Goal: Use online tool/utility: Utilize a website feature to perform a specific function

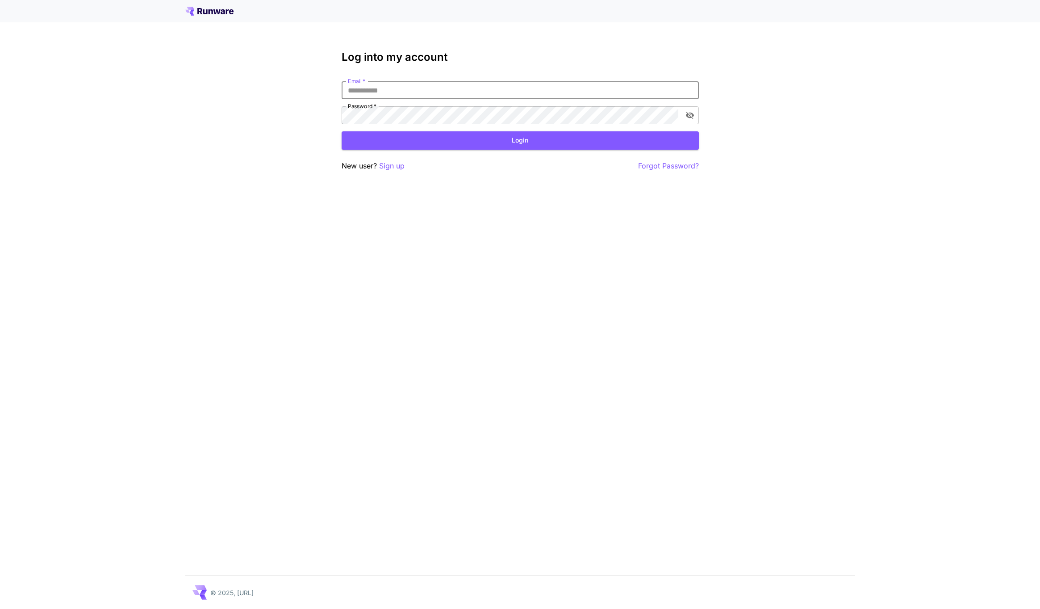
click at [418, 92] on input "Email   *" at bounding box center [520, 90] width 357 height 18
click at [0, 608] on com-1password-button at bounding box center [0, 609] width 0 height 0
click at [516, 143] on button "Login" at bounding box center [520, 140] width 357 height 18
type input "**********"
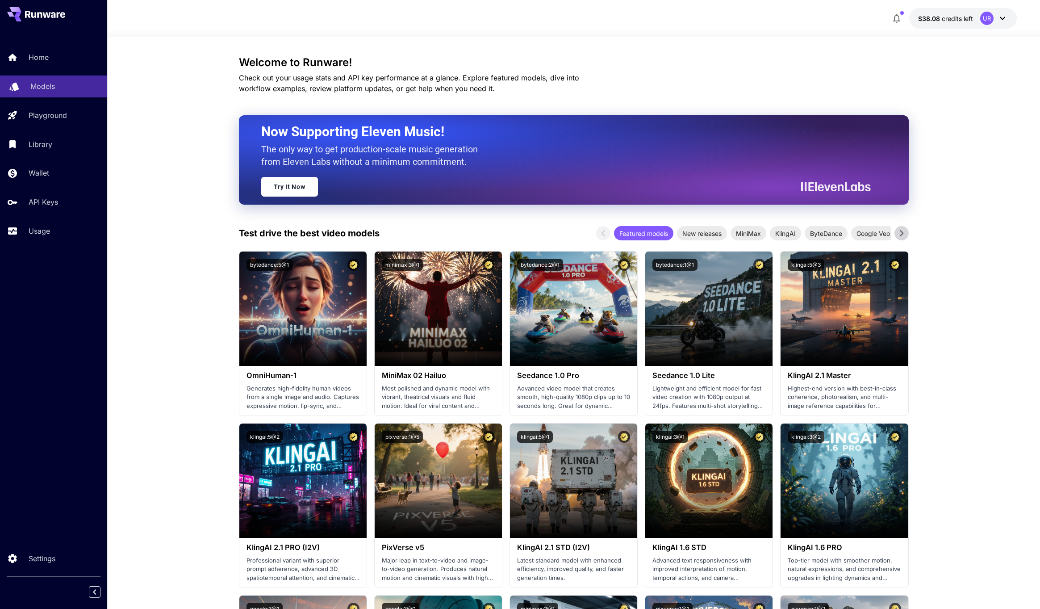
click at [52, 91] on p "Models" at bounding box center [42, 86] width 25 height 11
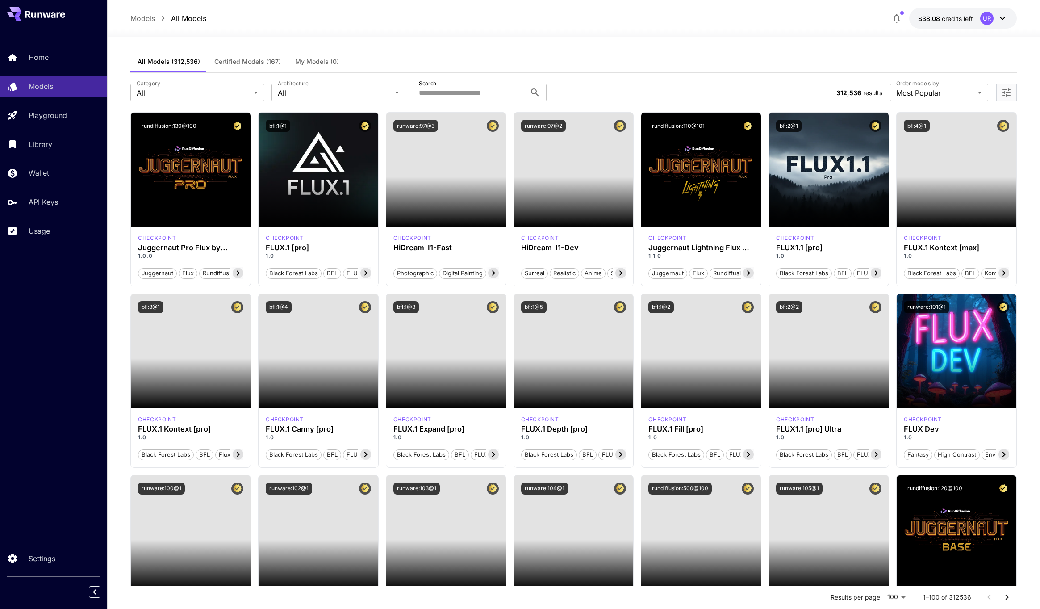
click at [261, 61] on span "Certified Models (167)" at bounding box center [247, 62] width 67 height 8
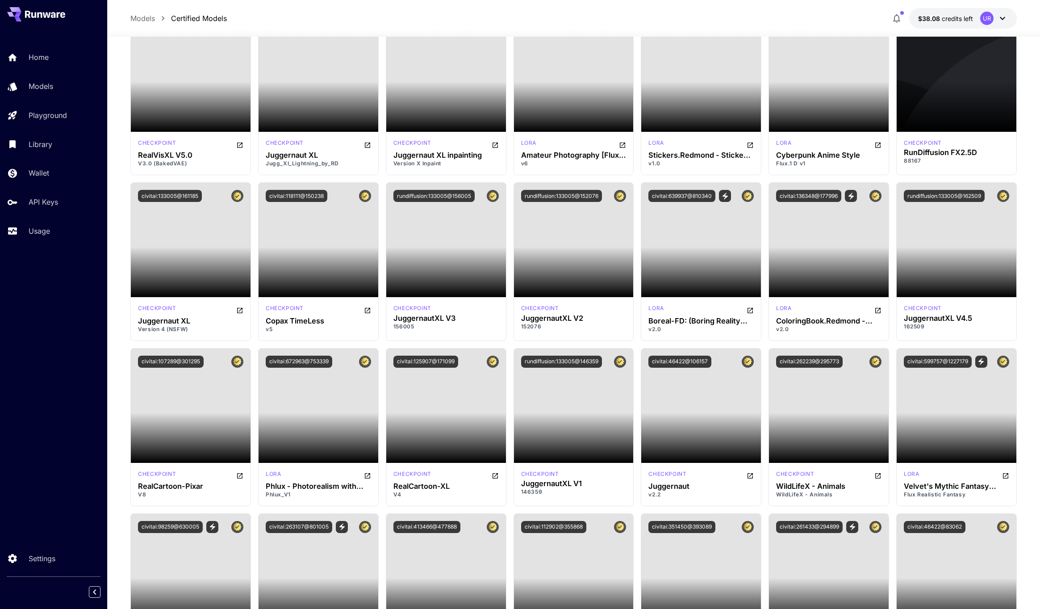
scroll to position [946, 0]
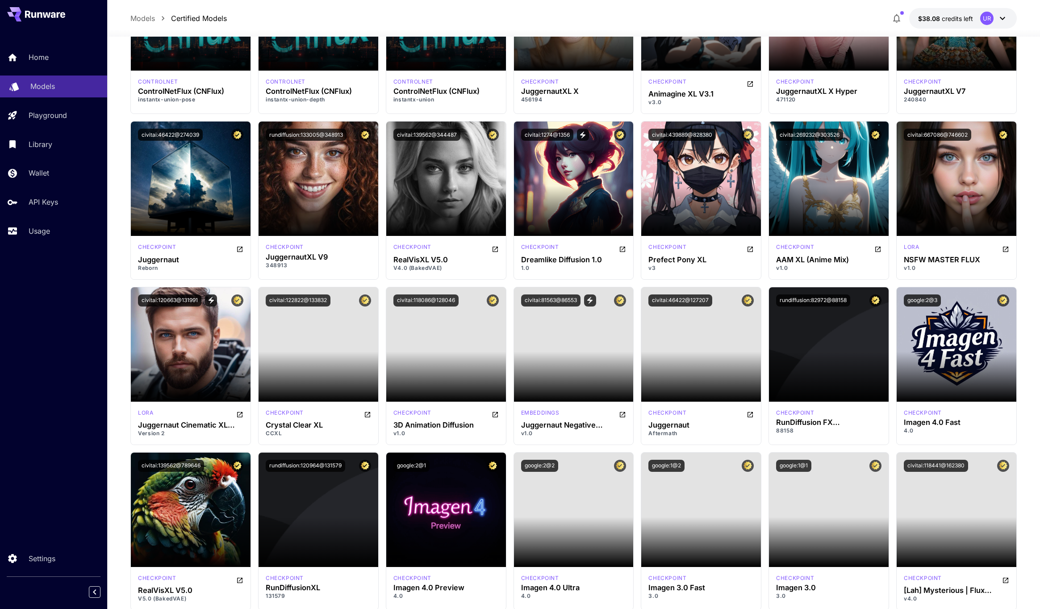
click at [37, 93] on link "Models" at bounding box center [53, 86] width 107 height 22
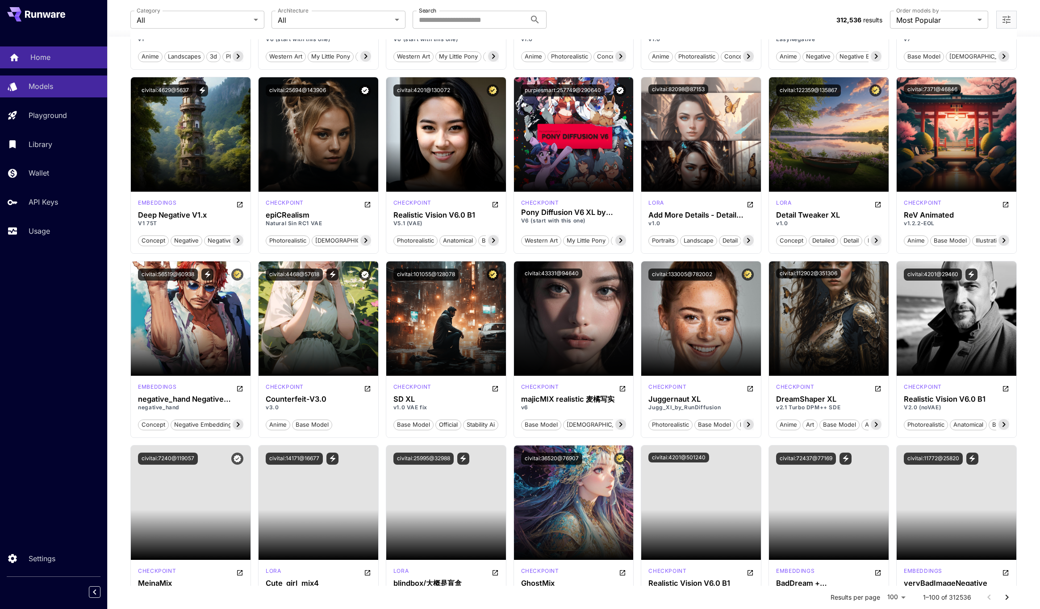
click at [45, 60] on p "Home" at bounding box center [40, 57] width 20 height 11
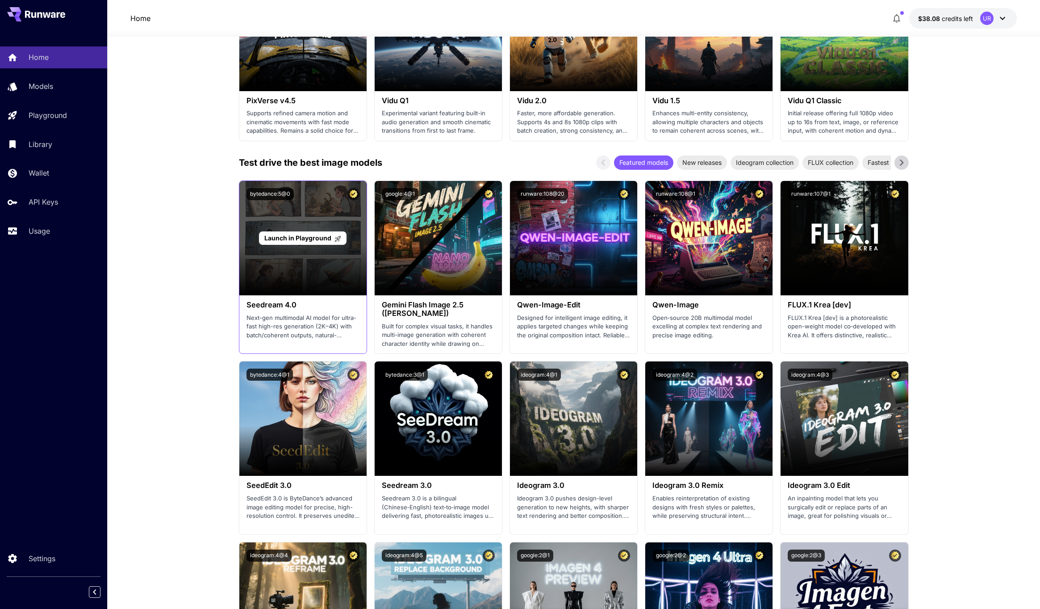
scroll to position [791, 0]
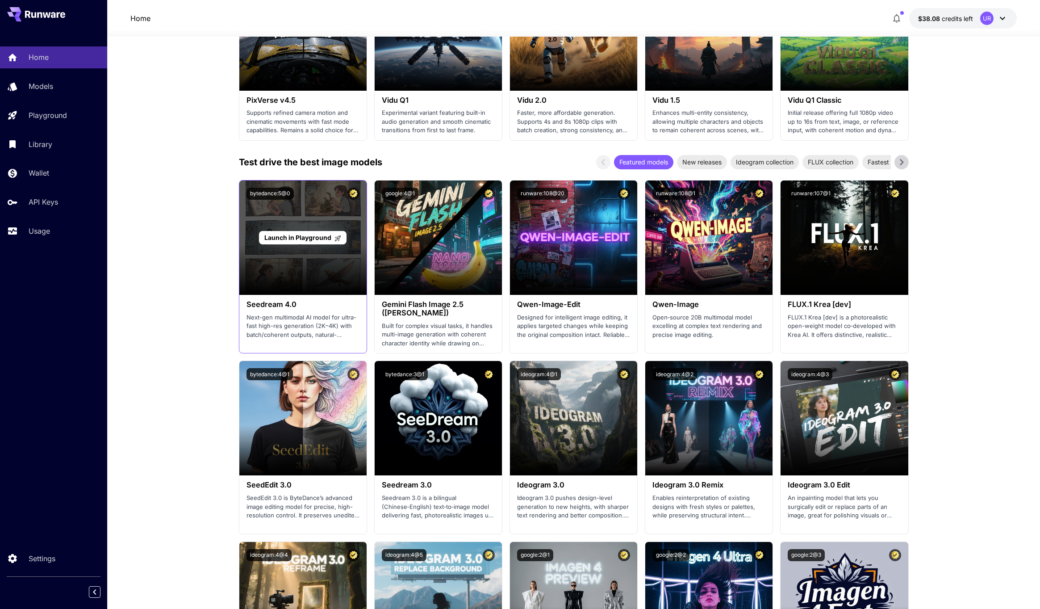
click at [282, 221] on div "Launch in Playground" at bounding box center [302, 237] width 127 height 114
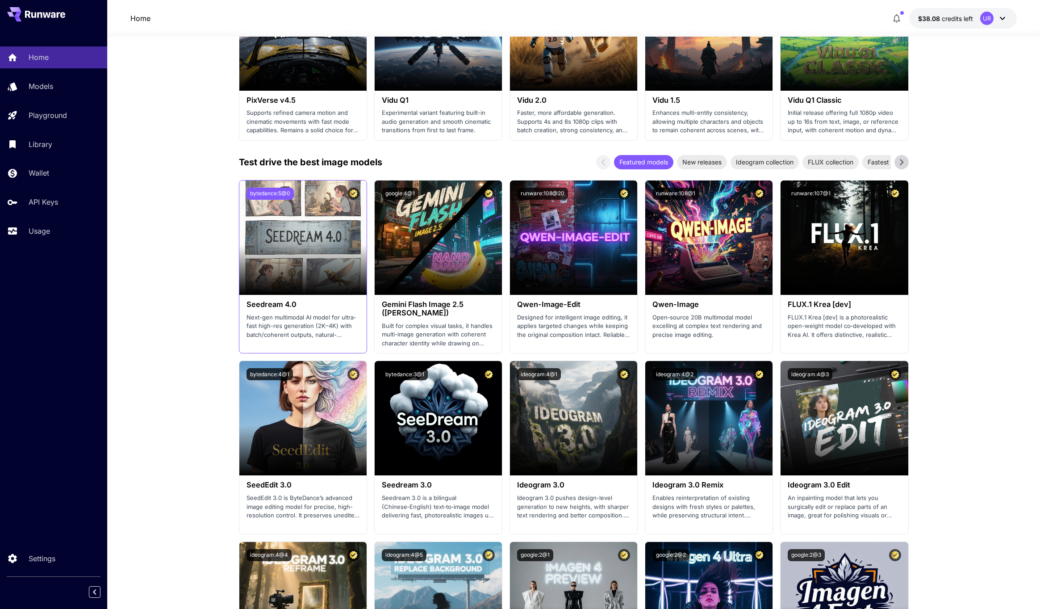
click at [275, 190] on button "bytedance:5@0" at bounding box center [269, 194] width 47 height 12
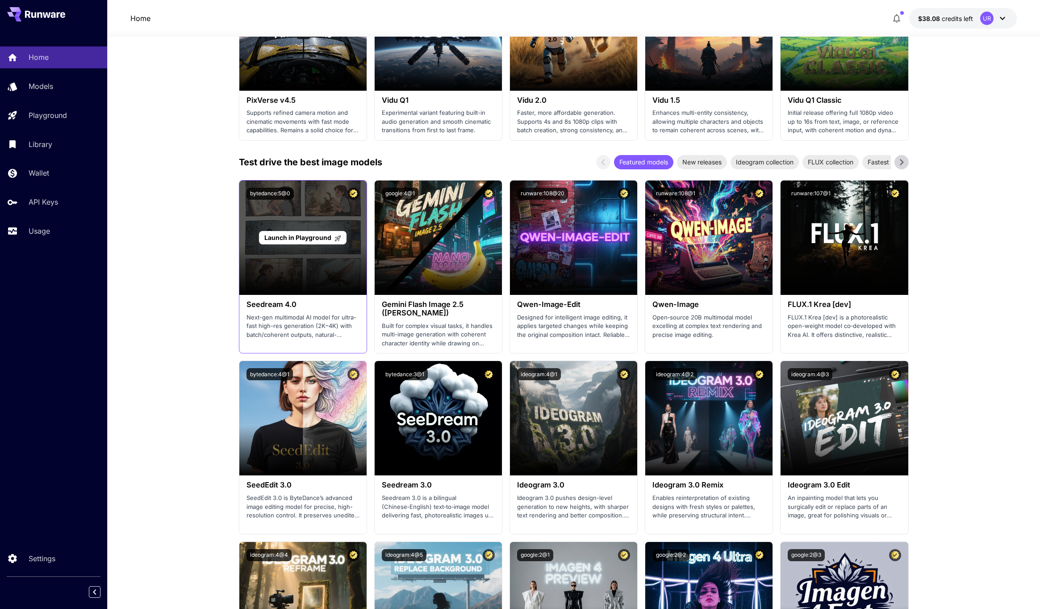
click at [305, 235] on span "Launch in Playground" at bounding box center [297, 238] width 67 height 8
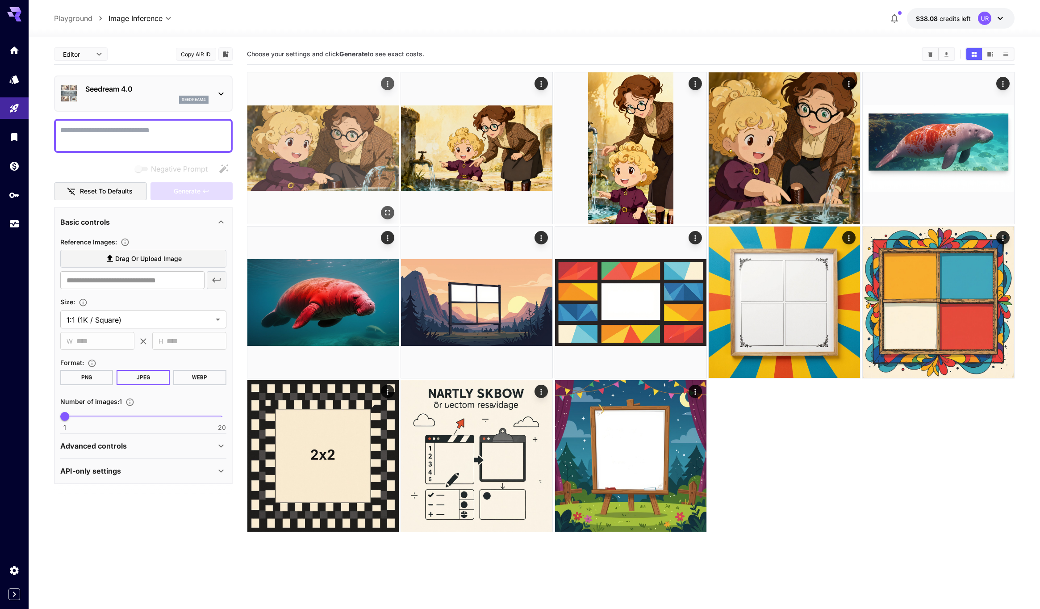
click at [350, 132] on img at bounding box center [322, 147] width 151 height 151
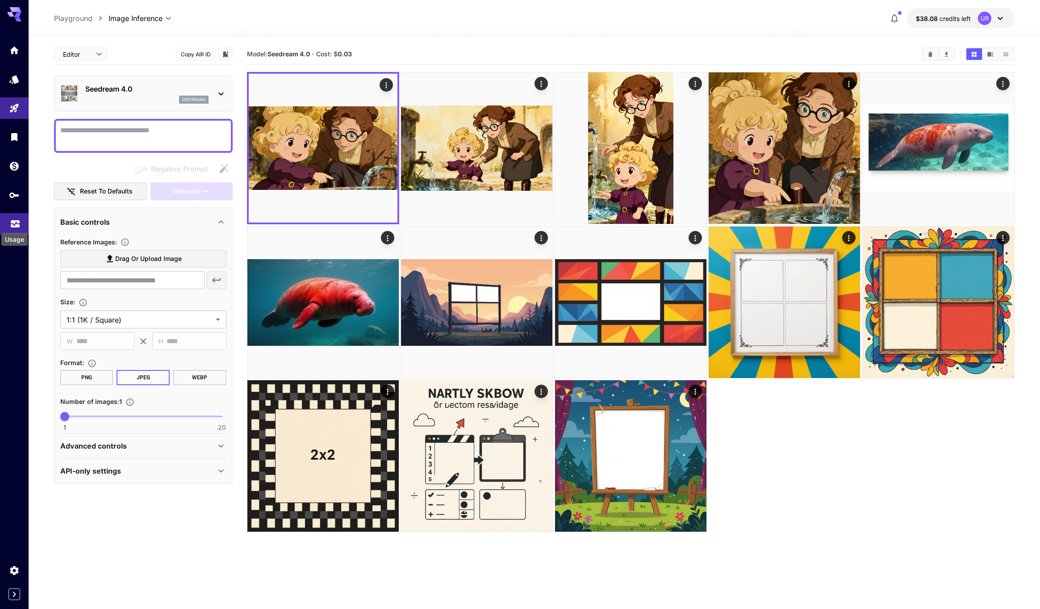
click at [11, 219] on icon "Usage" at bounding box center [15, 220] width 9 height 4
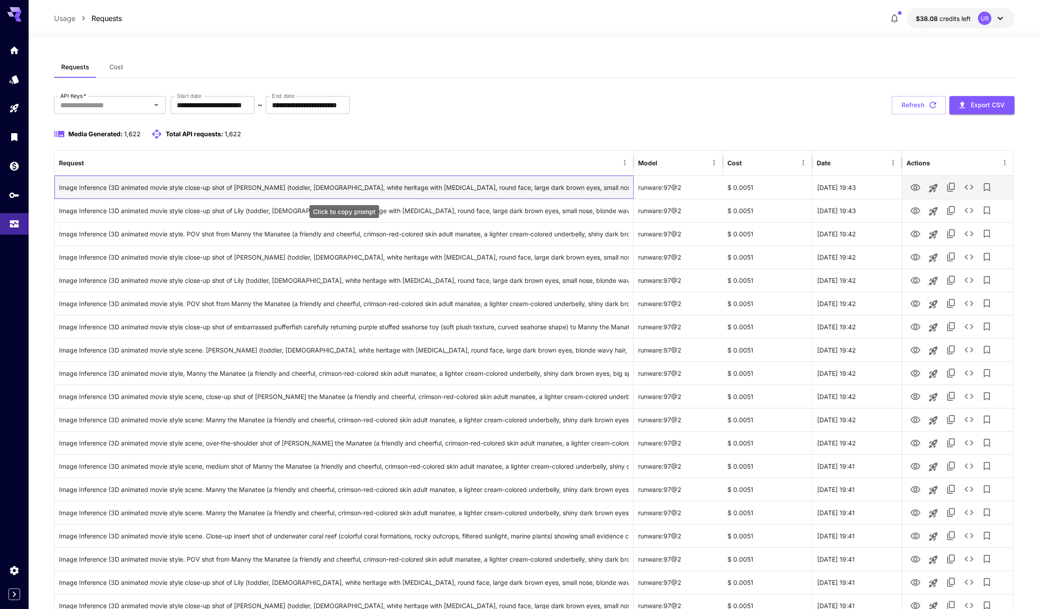
click at [227, 184] on div "Image Inference (3D animated movie style close-up shot of [PERSON_NAME] (toddle…" at bounding box center [344, 187] width 570 height 23
